Goal: Information Seeking & Learning: Learn about a topic

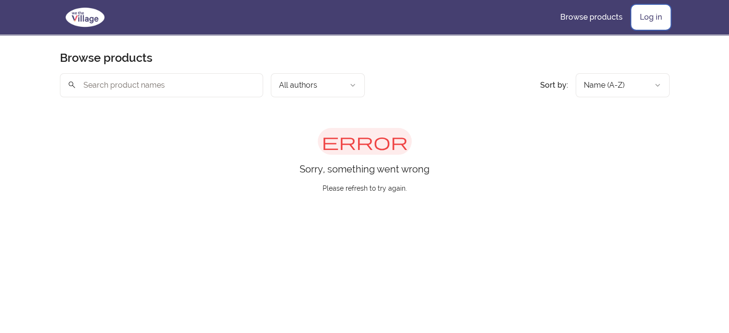
click at [644, 19] on link "Log in" at bounding box center [650, 17] width 37 height 23
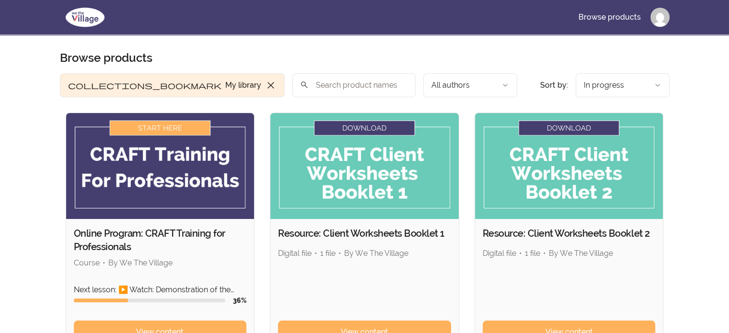
click at [385, 176] on img at bounding box center [364, 166] width 188 height 106
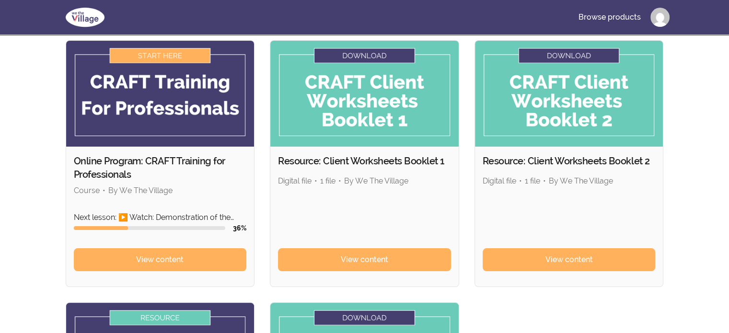
scroll to position [96, 0]
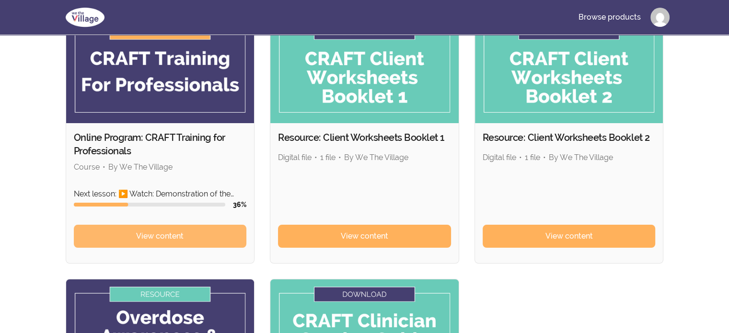
click at [168, 233] on span "View content" at bounding box center [159, 235] width 47 height 11
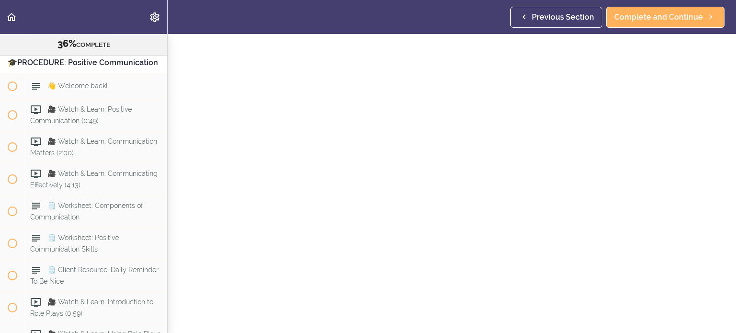
scroll to position [144, 0]
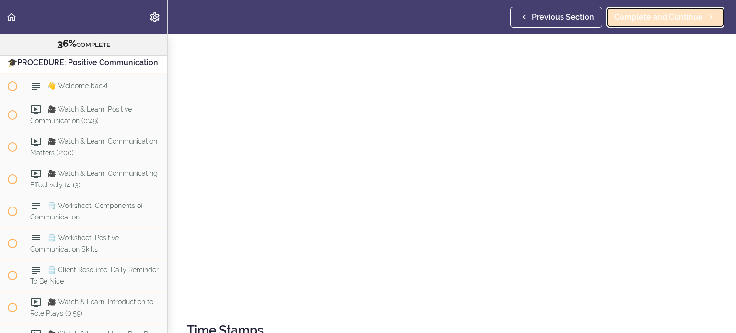
click at [650, 19] on span "Complete and Continue" at bounding box center [658, 16] width 89 height 11
